Goal: Transaction & Acquisition: Purchase product/service

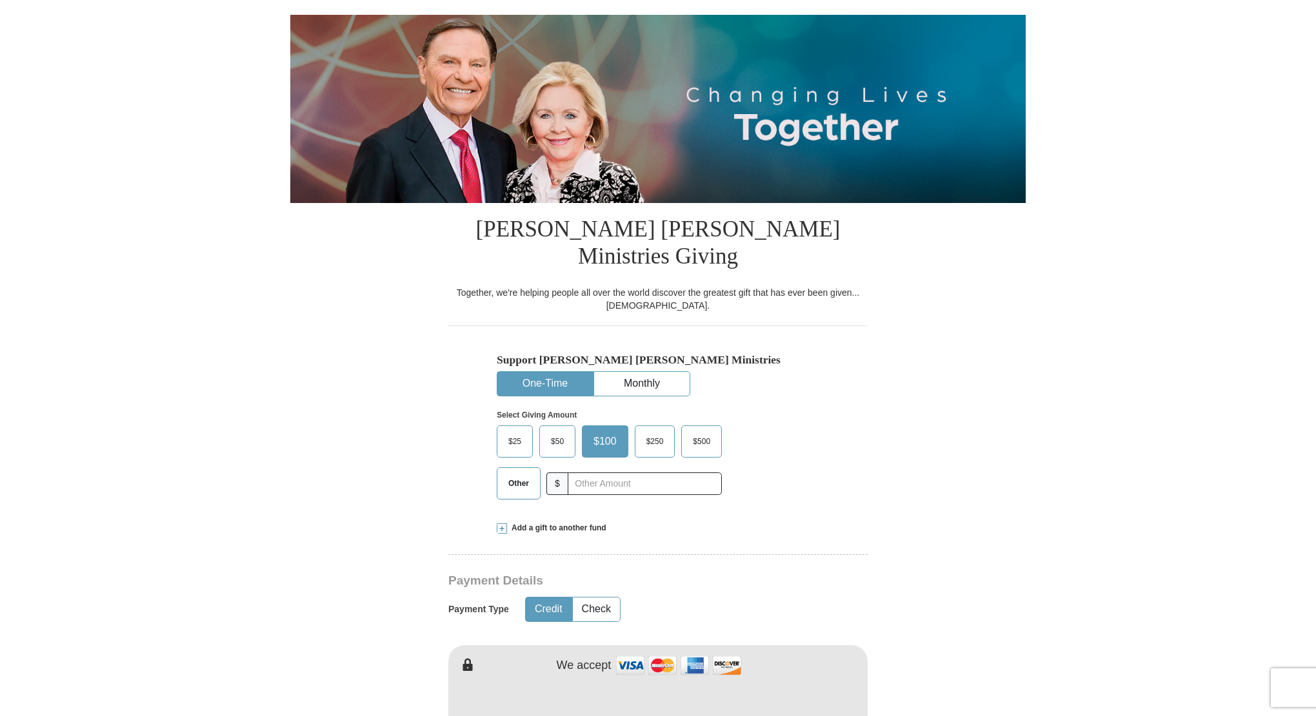
scroll to position [129, 0]
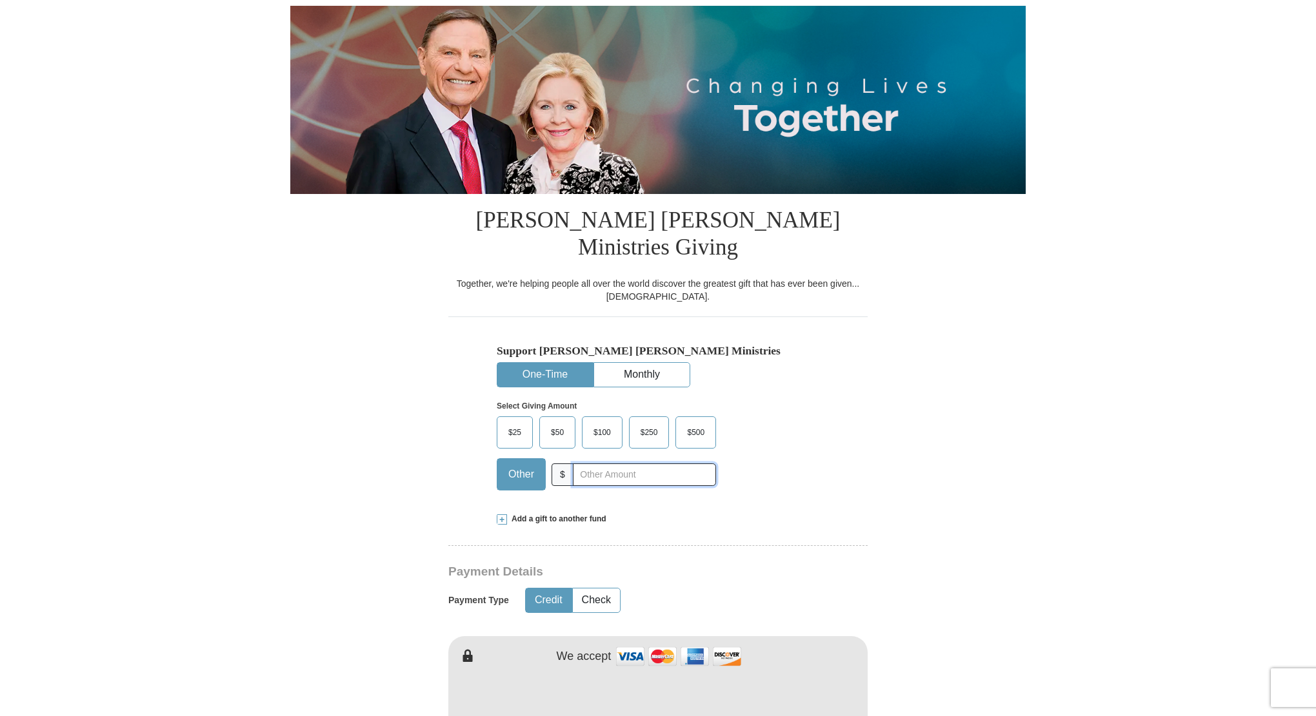
click at [602, 464] on input "text" at bounding box center [644, 475] width 143 height 23
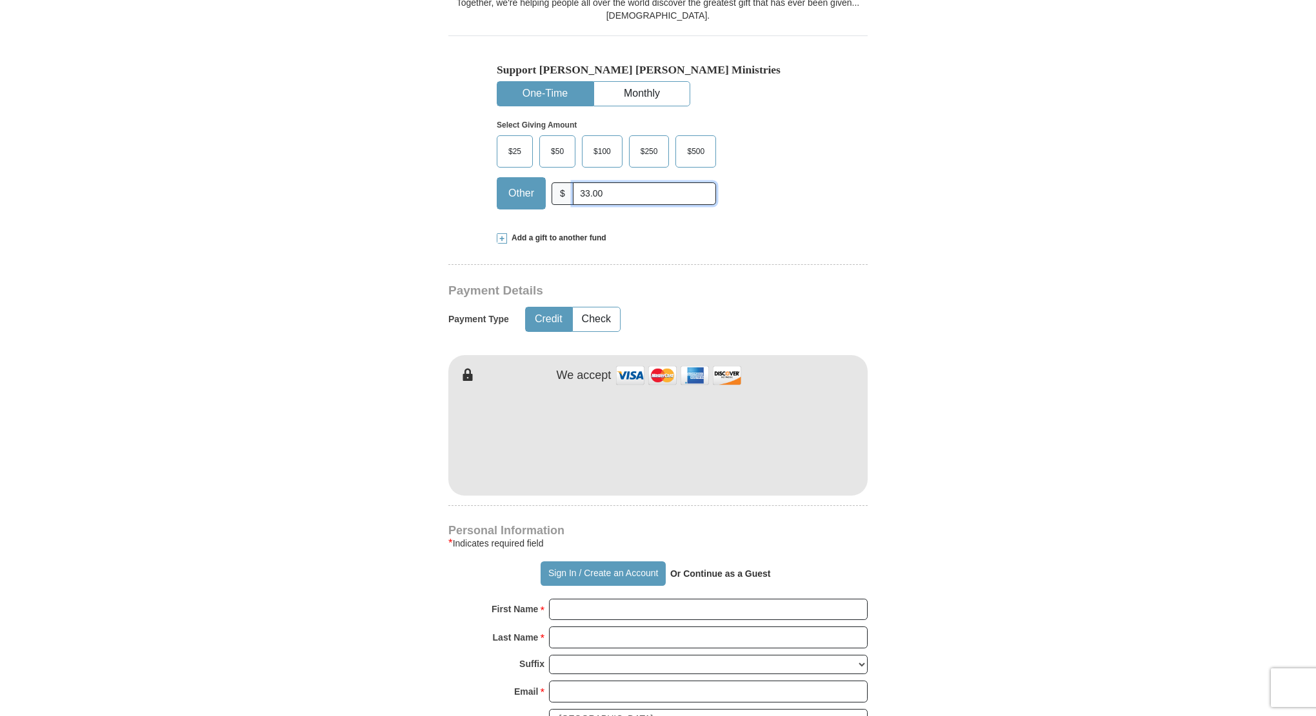
scroll to position [451, 0]
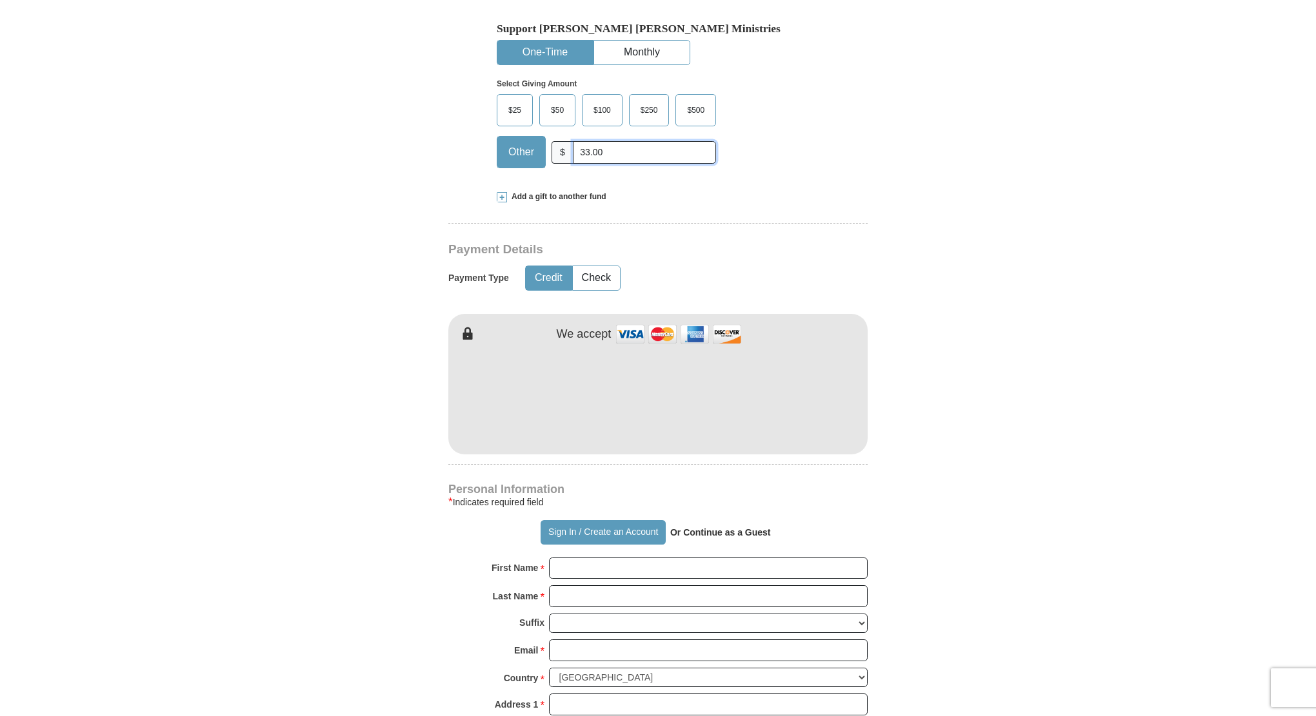
type input "33.00"
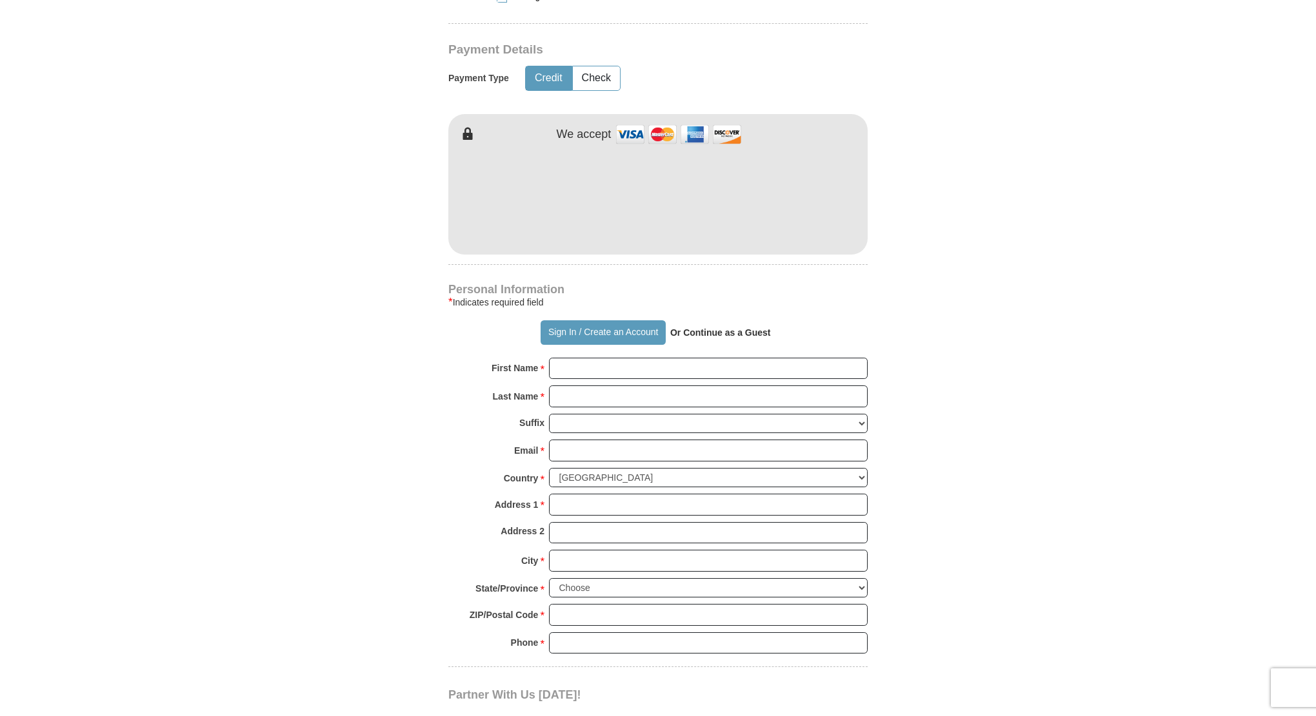
scroll to position [774, 0]
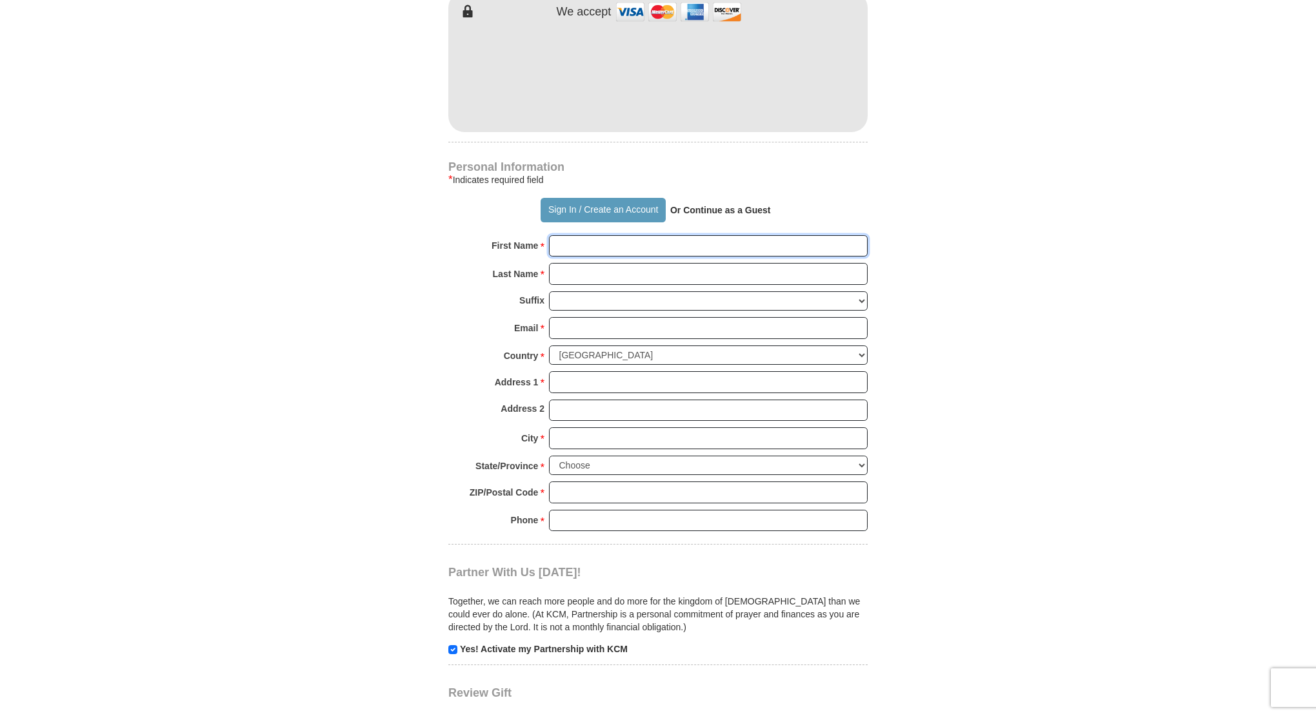
click at [609, 235] on input "First Name *" at bounding box center [708, 246] width 319 height 22
type input "[PERSON_NAME]"
click at [630, 263] on input "Last Name *" at bounding box center [708, 274] width 319 height 22
type input "[PERSON_NAME]"
click at [609, 317] on input "Email *" at bounding box center [708, 328] width 319 height 22
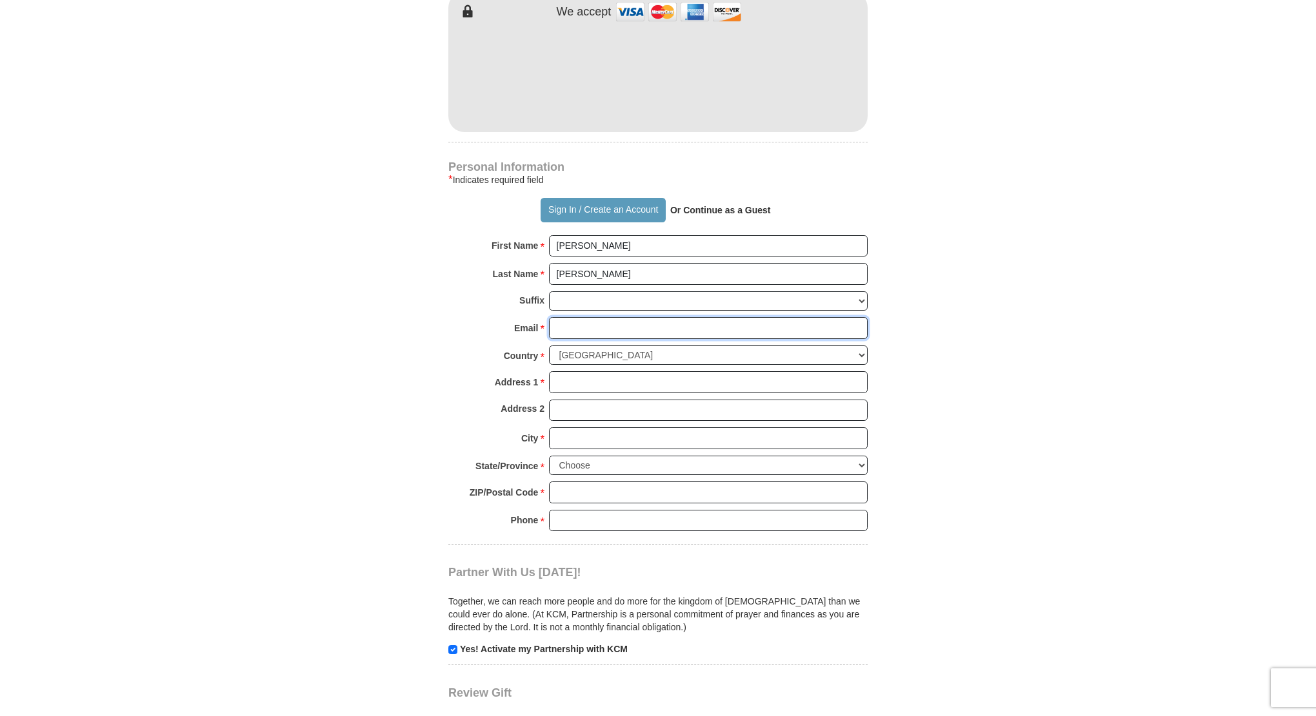
type input "[EMAIL_ADDRESS][DOMAIN_NAME]"
drag, startPoint x: 589, startPoint y: 355, endPoint x: 603, endPoint y: 360, distance: 14.5
click at [589, 371] on input "Address 1 *" at bounding box center [708, 382] width 319 height 22
type input "[STREET_ADDRESS]"
drag, startPoint x: 582, startPoint y: 410, endPoint x: 609, endPoint y: 420, distance: 28.8
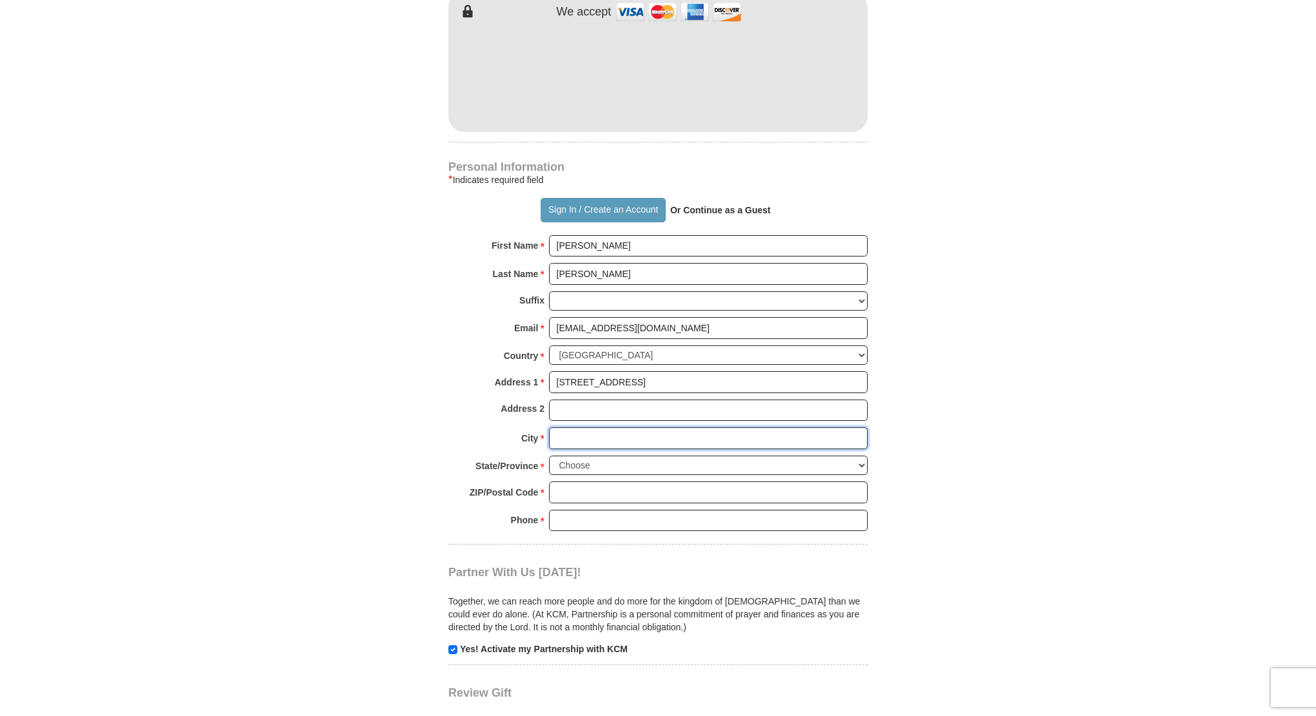
click at [582, 428] on input "City *" at bounding box center [708, 439] width 319 height 22
type input "Broken Arrow"
click at [589, 456] on select "Choose [US_STATE] [US_STATE] [US_STATE] [US_STATE] [US_STATE] Armed Forces Amer…" at bounding box center [708, 466] width 319 height 20
select select "OK"
click at [549, 456] on select "Choose [US_STATE] [US_STATE] [US_STATE] [US_STATE] [US_STATE] Armed Forces Amer…" at bounding box center [708, 466] width 319 height 20
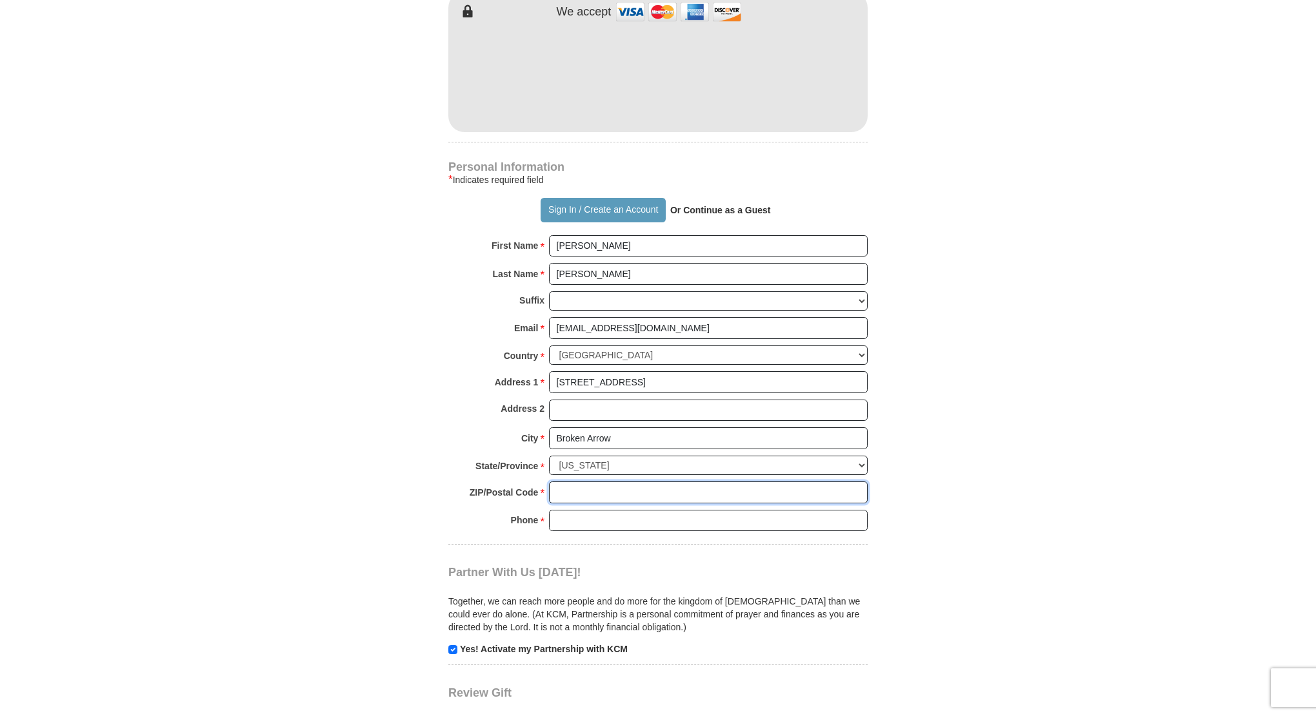
click at [573, 482] on input "ZIP/Postal Code *" at bounding box center [708, 493] width 319 height 22
type input "74014"
click at [626, 510] on input "Phone * *" at bounding box center [708, 521] width 319 height 22
type input "[PHONE_NUMBER]"
click at [453, 646] on input "checkbox" at bounding box center [452, 650] width 9 height 9
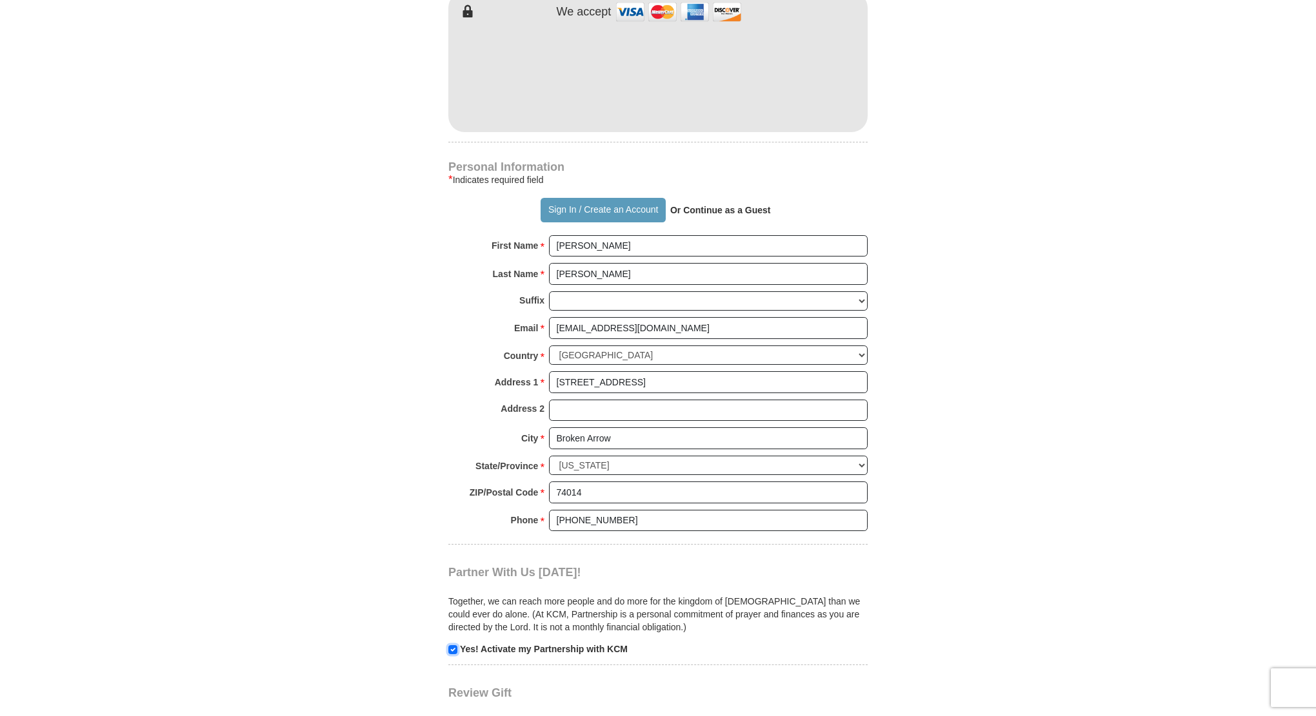
checkbox input "false"
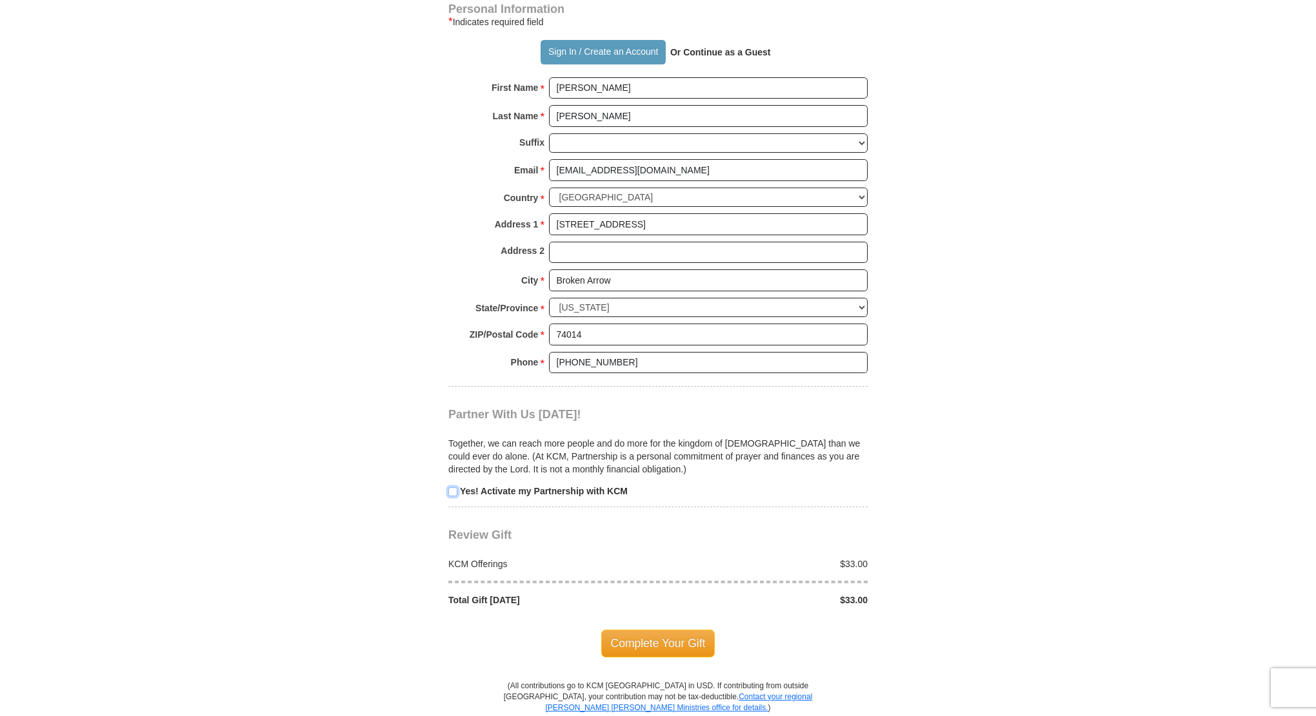
scroll to position [1161, 0]
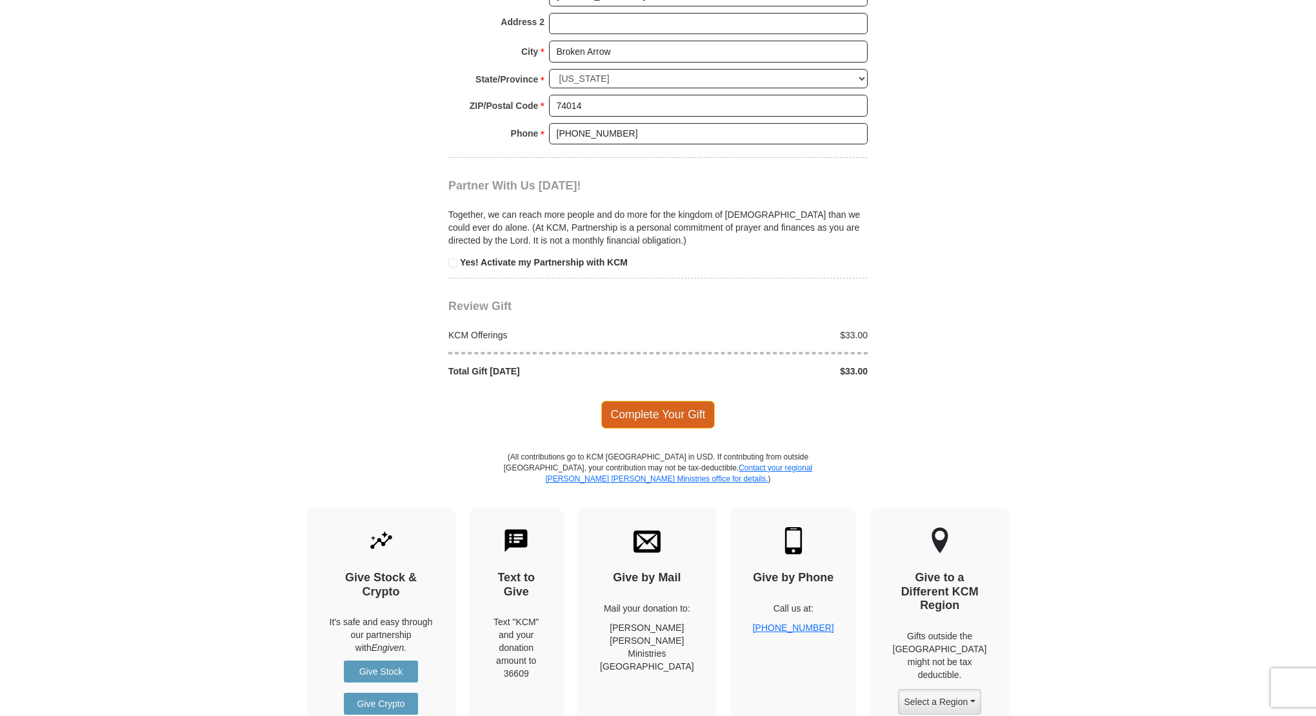
click at [632, 401] on span "Complete Your Gift" at bounding box center [658, 414] width 114 height 27
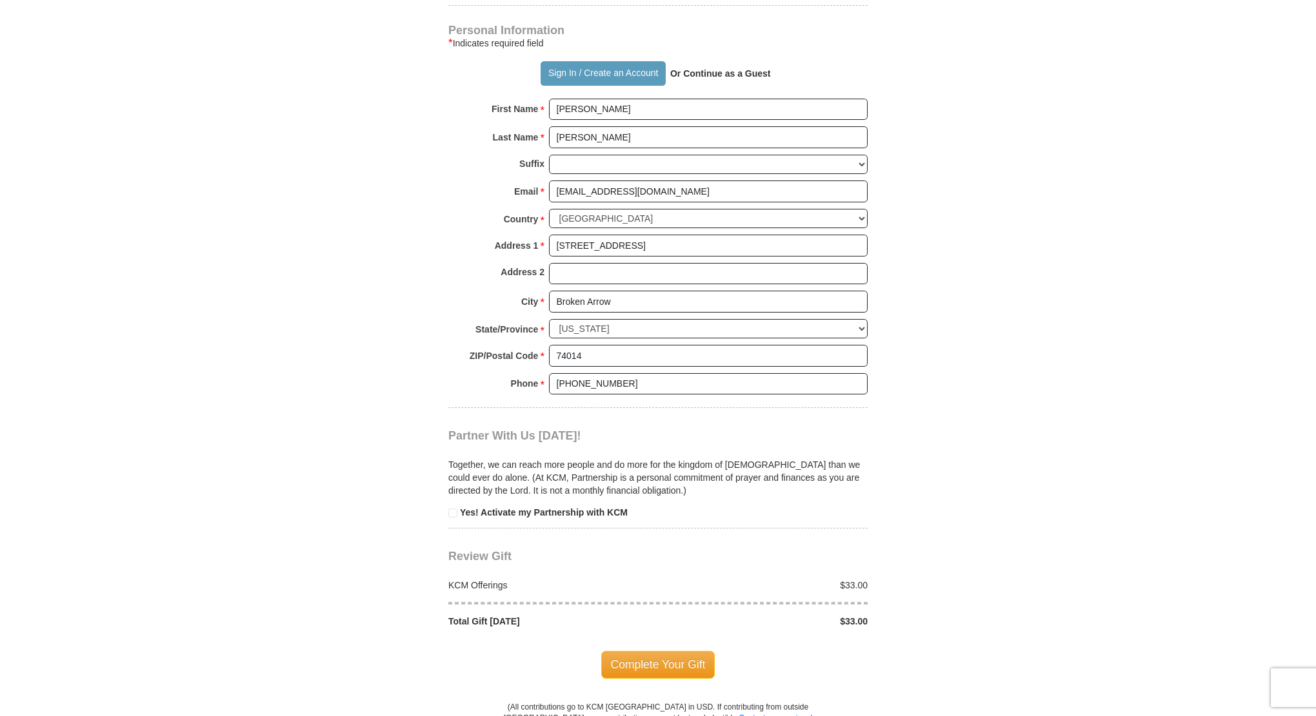
scroll to position [1045, 0]
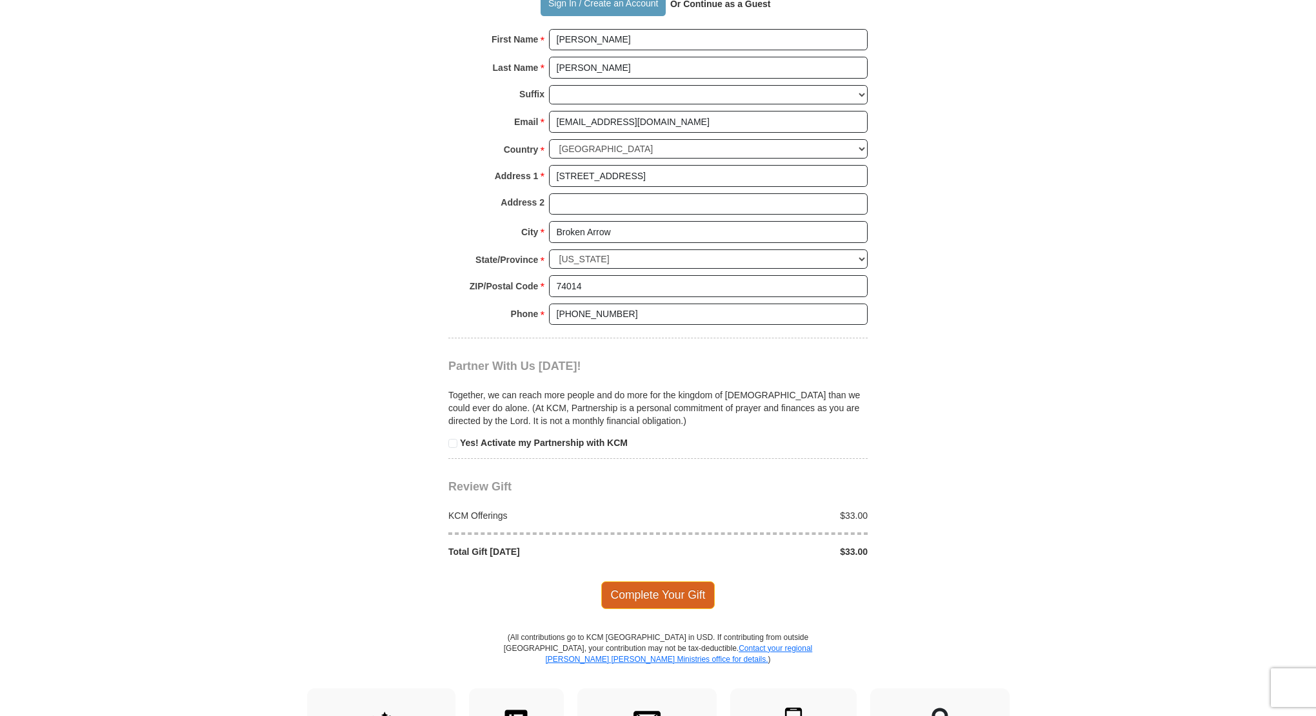
click at [658, 582] on span "Complete Your Gift" at bounding box center [658, 595] width 114 height 27
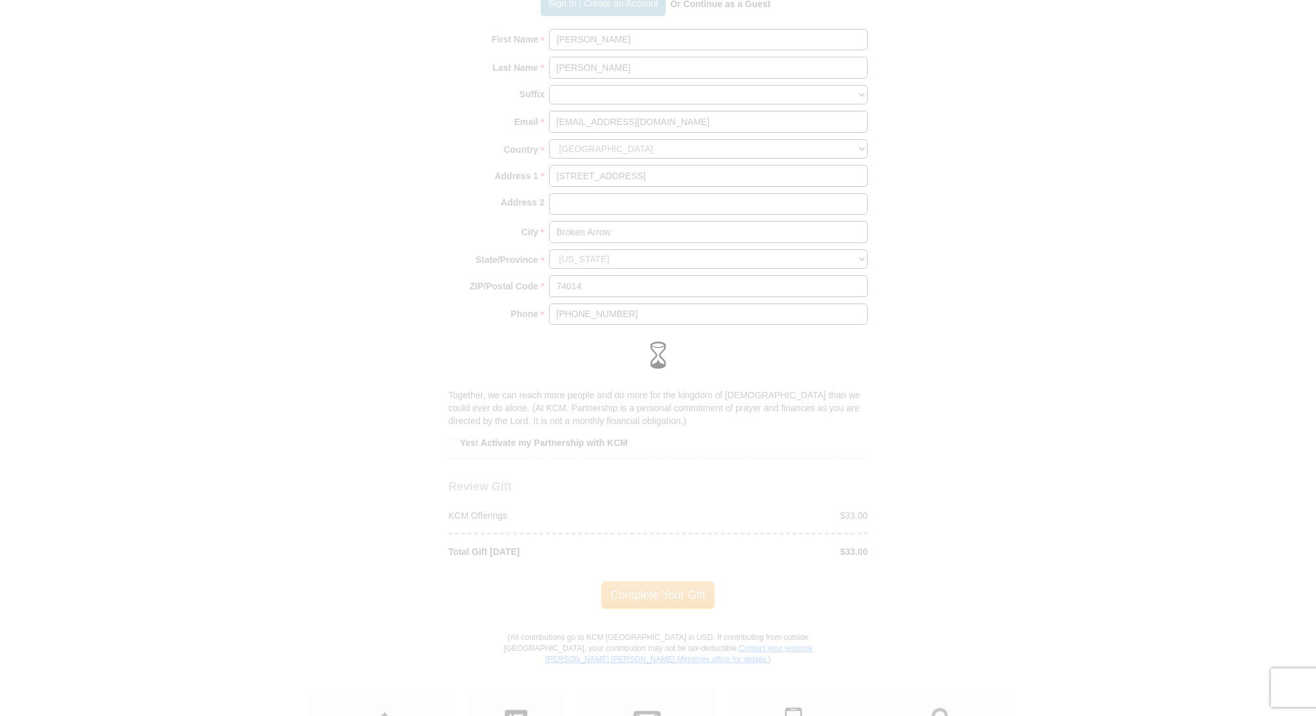
scroll to position [980, 0]
